Goal: Task Accomplishment & Management: Use online tool/utility

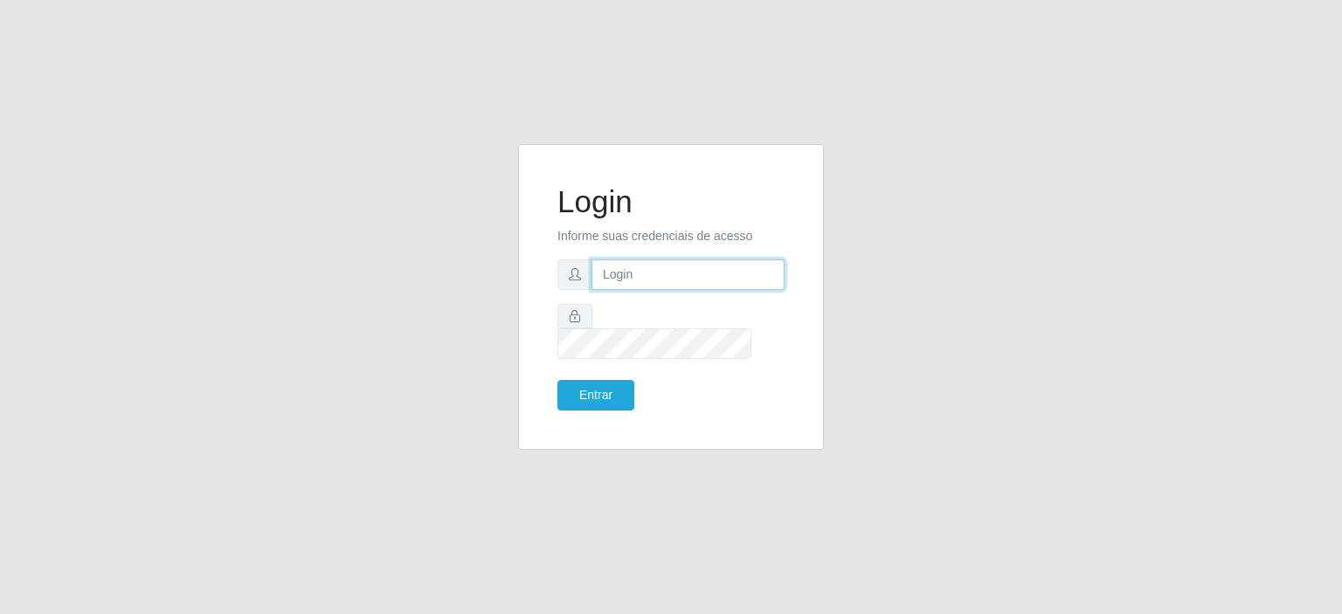
type input "[EMAIL_ADDRESS][DOMAIN_NAME]"
click at [718, 287] on input "[EMAIL_ADDRESS][DOMAIN_NAME]" at bounding box center [687, 274] width 193 height 31
click at [692, 282] on input "[EMAIL_ADDRESS][DOMAIN_NAME]" at bounding box center [687, 274] width 193 height 31
click at [578, 383] on button "Entrar" at bounding box center [595, 395] width 77 height 31
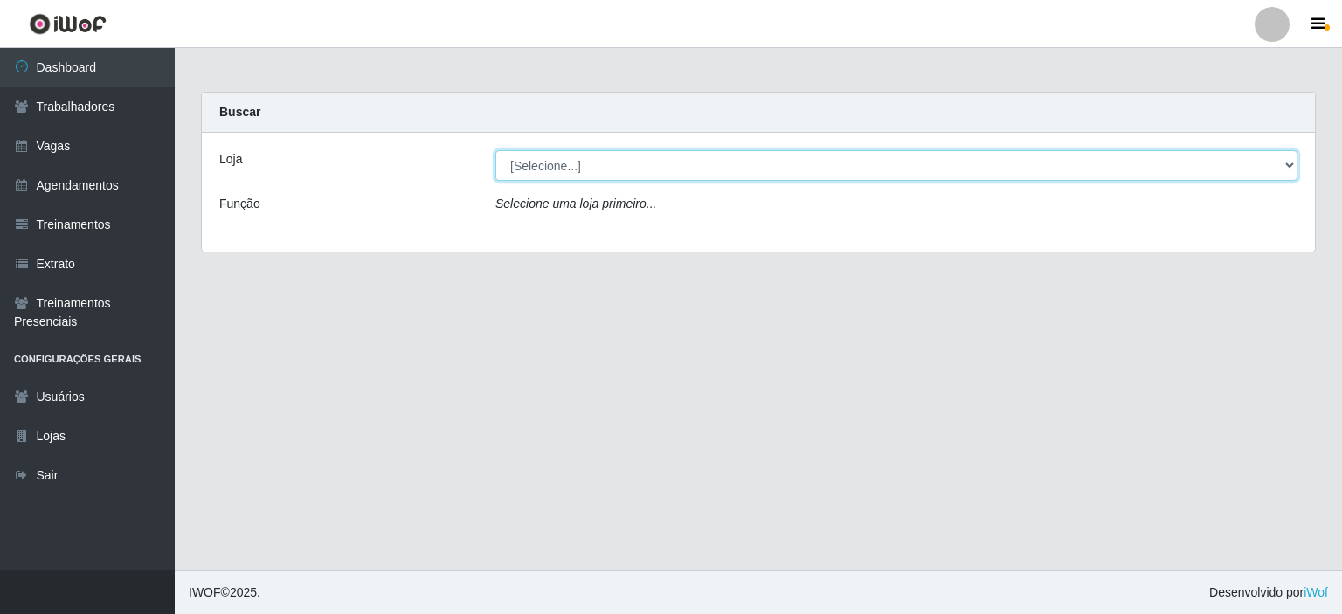
click at [564, 163] on select "[Selecione...] Preço Bom Supermercado" at bounding box center [896, 165] width 802 height 31
select select "387"
click at [495, 150] on select "[Selecione...] Preço Bom Supermercado" at bounding box center [896, 165] width 802 height 31
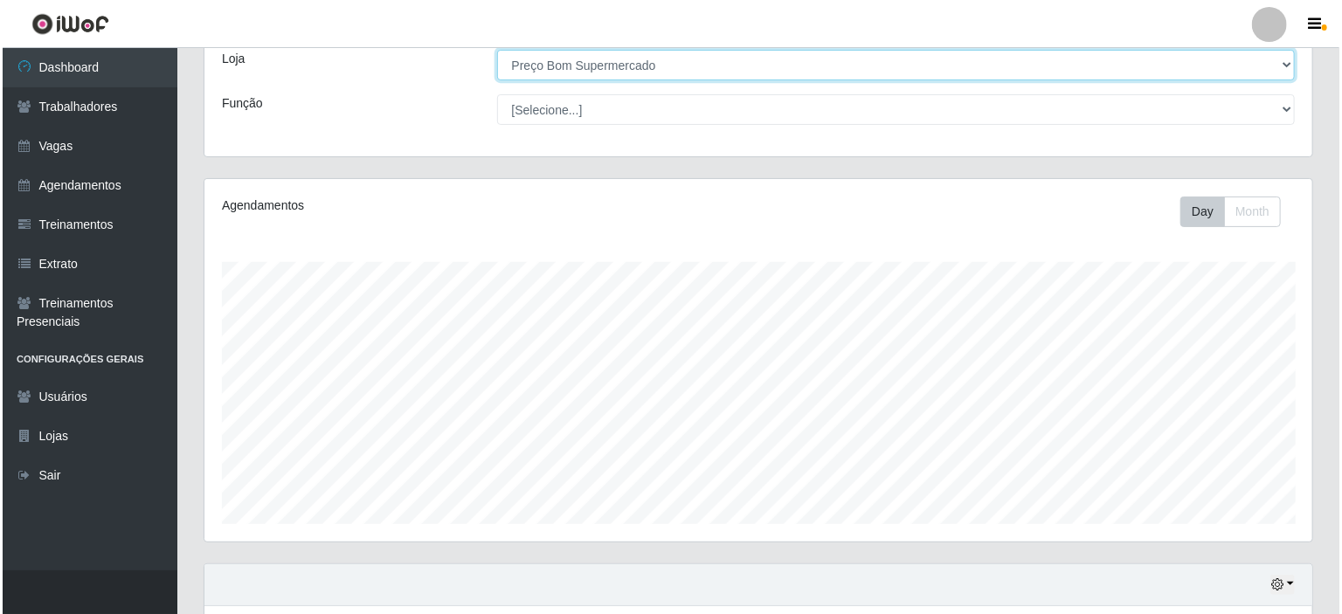
scroll to position [309, 0]
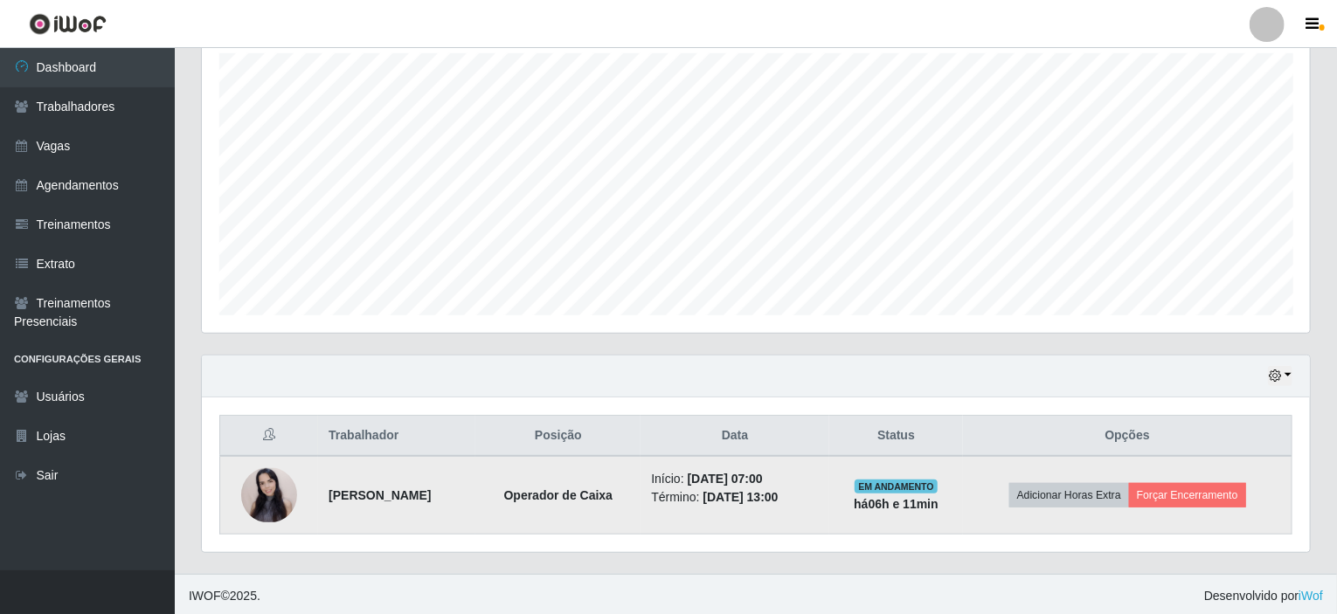
click at [938, 507] on strong "há 06 h e 11 min" at bounding box center [896, 504] width 85 height 14
click at [934, 488] on span "EM ANDAMENTO" at bounding box center [895, 487] width 83 height 14
click at [738, 490] on time "[DATE] 13:00" at bounding box center [740, 497] width 75 height 14
click at [928, 485] on span "EM ANDAMENTO" at bounding box center [895, 487] width 83 height 14
drag, startPoint x: 944, startPoint y: 505, endPoint x: 971, endPoint y: 501, distance: 26.4
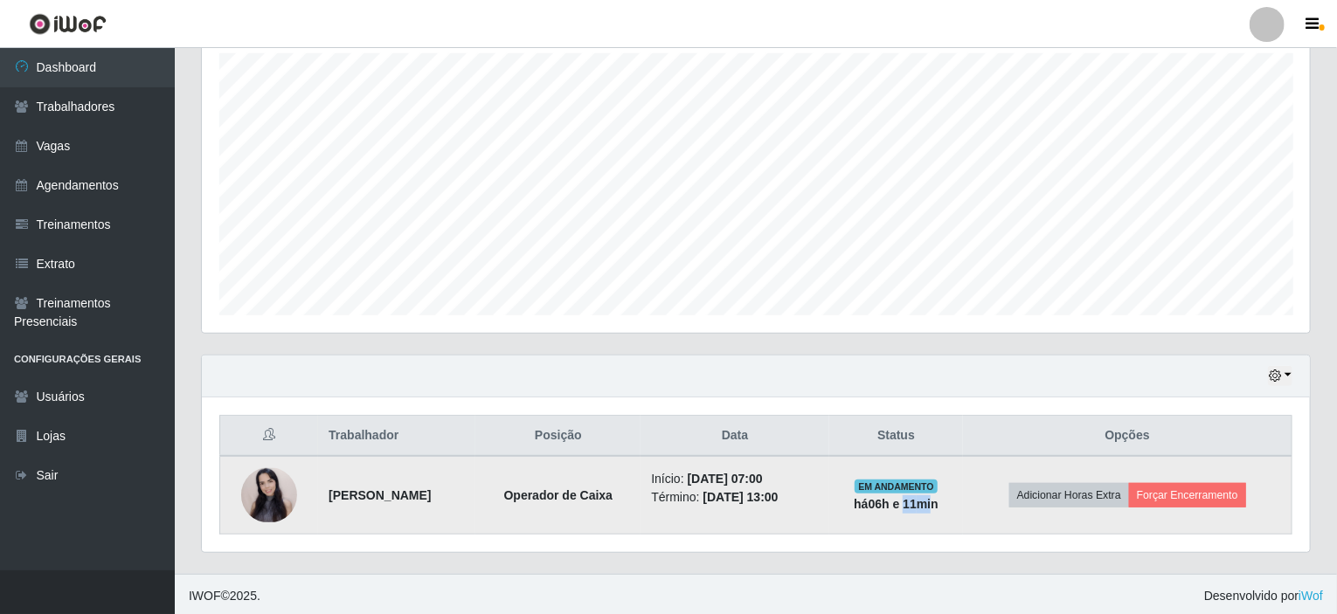
click at [938, 501] on strong "há 06 h e 11 min" at bounding box center [896, 504] width 85 height 14
drag, startPoint x: 927, startPoint y: 500, endPoint x: 999, endPoint y: 499, distance: 71.6
click at [938, 497] on strong "há 06 h e 11 min" at bounding box center [896, 504] width 85 height 14
click at [947, 475] on td "EM ANDAMENTO há 06 h e 11 min" at bounding box center [896, 495] width 134 height 79
click at [1199, 493] on button "Forçar Encerramento" at bounding box center [1187, 495] width 117 height 24
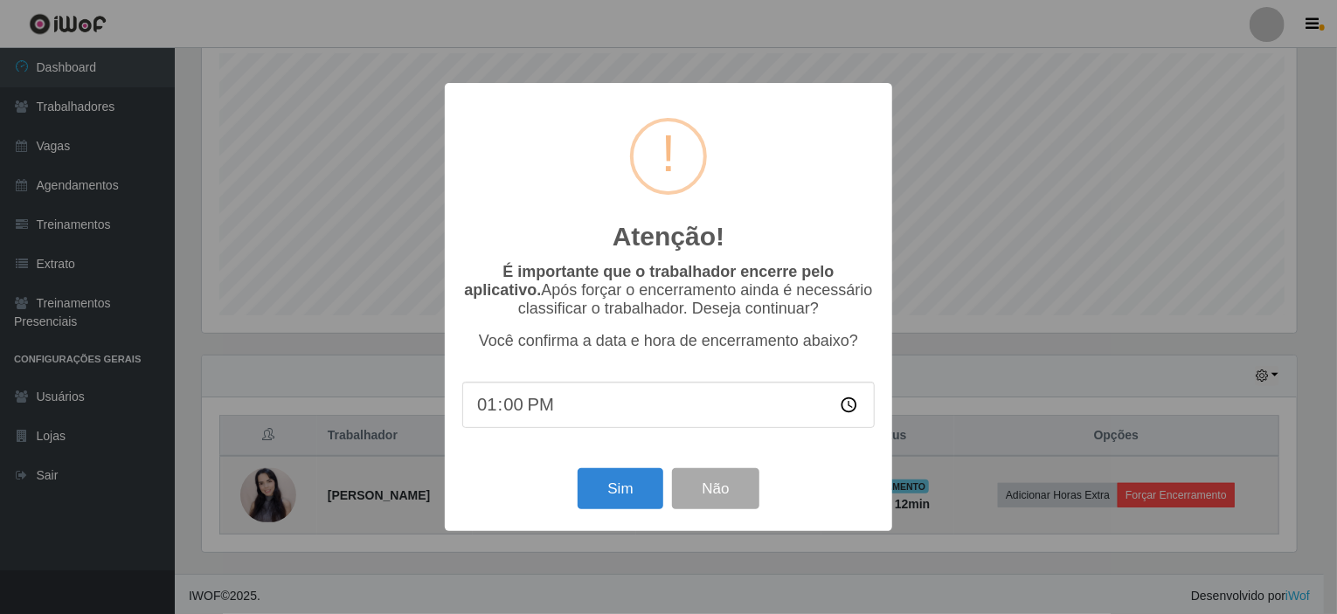
scroll to position [363, 1101]
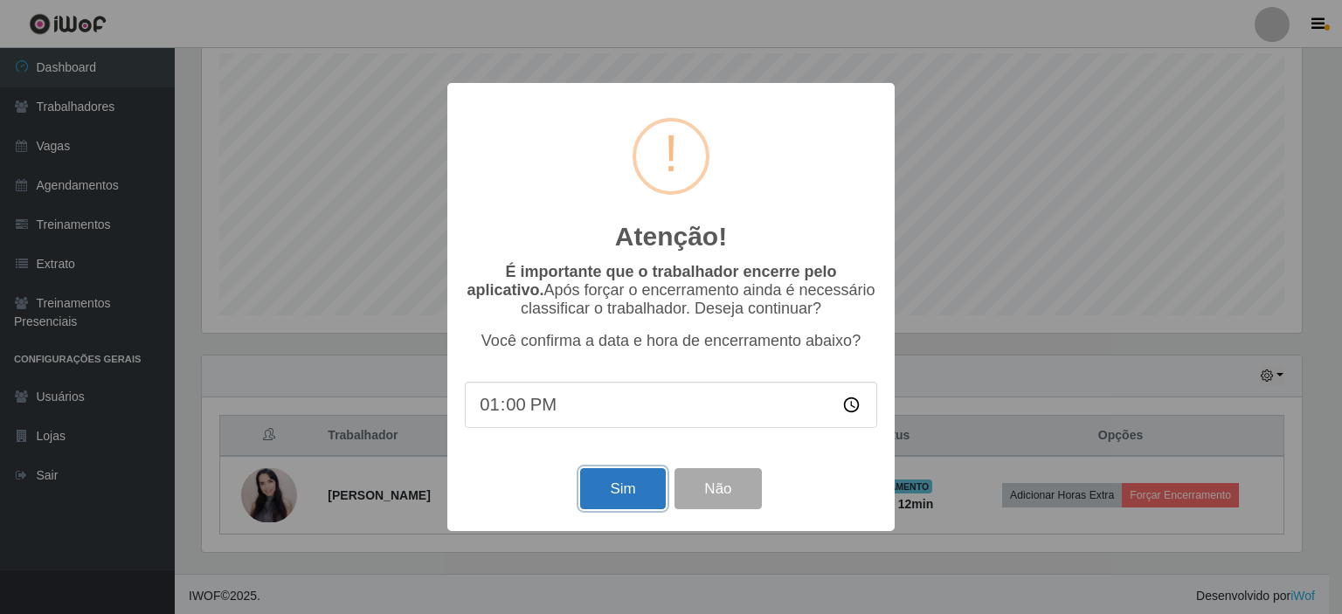
click at [612, 499] on button "Sim" at bounding box center [622, 488] width 85 height 41
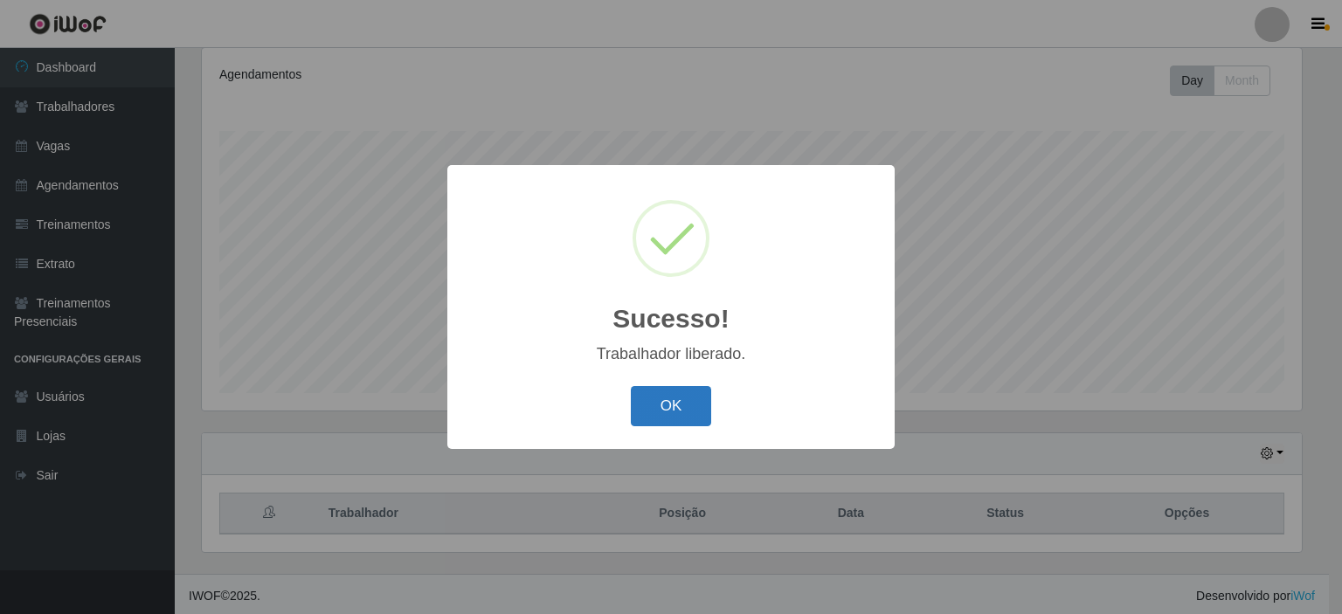
click at [660, 402] on button "OK" at bounding box center [671, 406] width 81 height 41
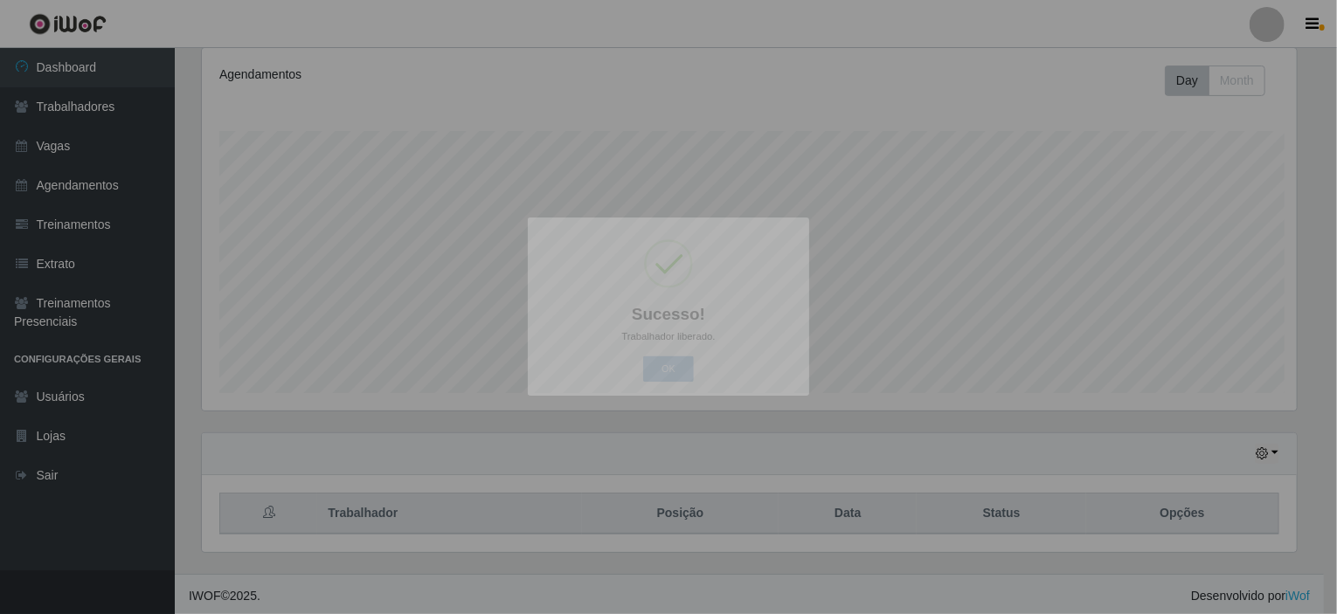
scroll to position [363, 1108]
